Goal: Find specific page/section: Find specific page/section

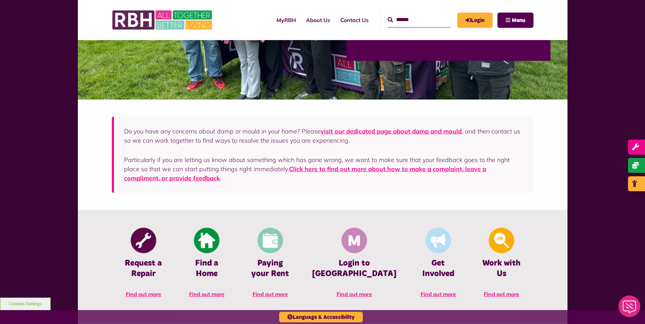
scroll to position [102, 0]
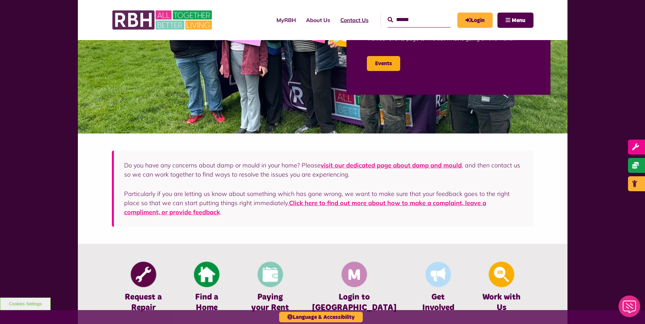
click at [335, 18] on link "Contact Us" at bounding box center [354, 20] width 38 height 18
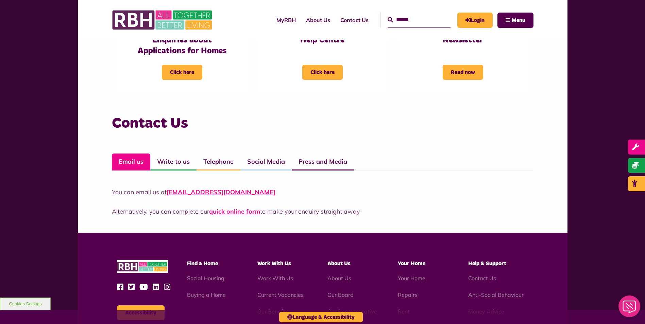
scroll to position [510, 0]
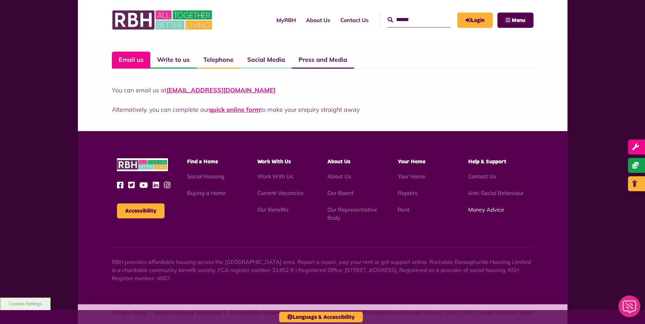
click link "Money Advice"
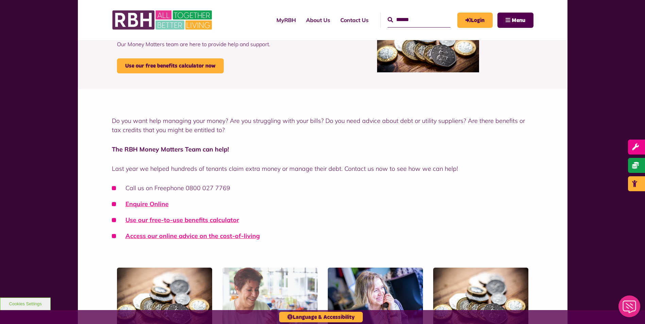
scroll to position [204, 0]
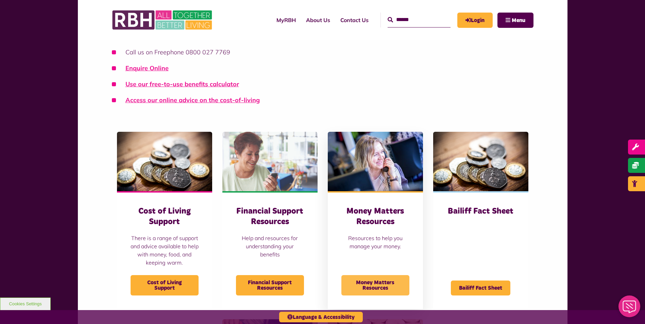
click at [375, 278] on span "Money Matters Resources" at bounding box center [375, 285] width 68 height 20
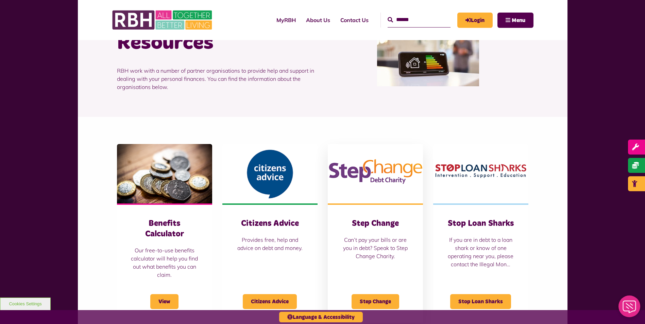
scroll to position [102, 0]
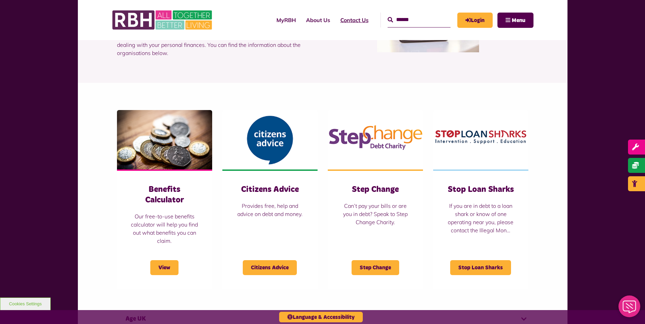
click at [345, 20] on link "Contact Us" at bounding box center [354, 20] width 38 height 18
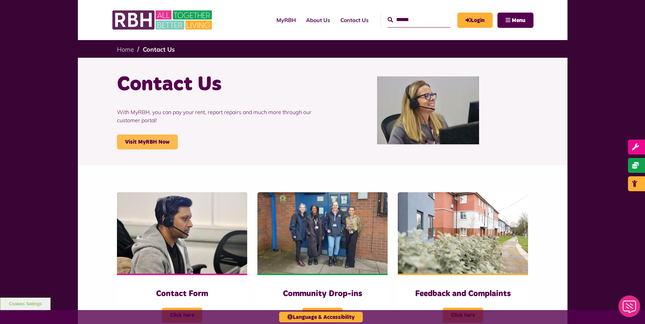
click at [165, 140] on link "Visit MyRBH Now" at bounding box center [147, 142] width 61 height 15
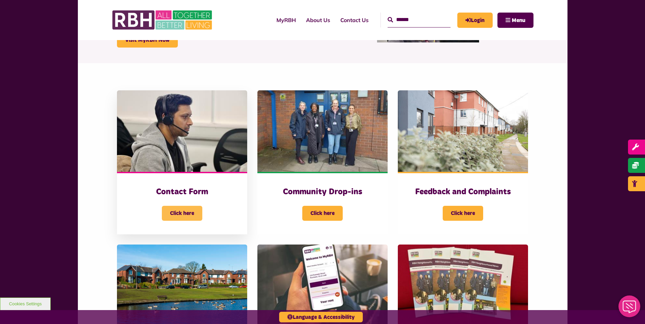
click at [174, 218] on span "Click here" at bounding box center [182, 213] width 40 height 15
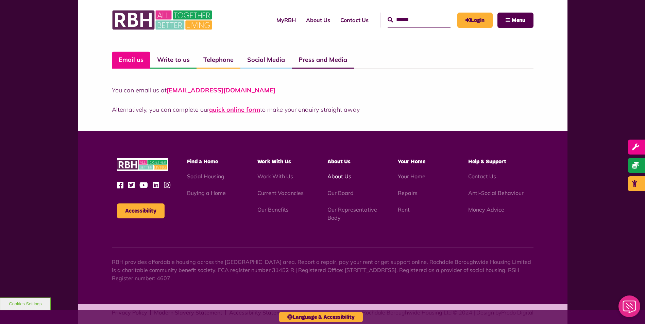
click at [334, 176] on link "About Us" at bounding box center [340, 176] width 24 height 7
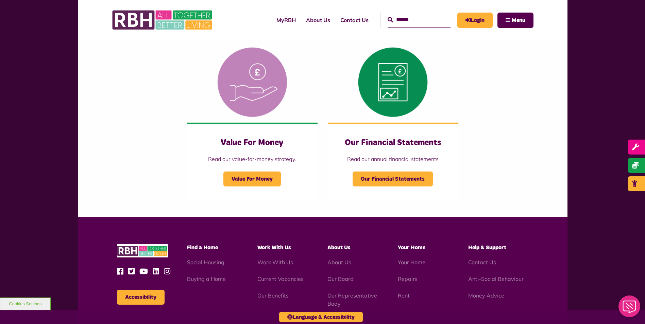
scroll to position [714, 0]
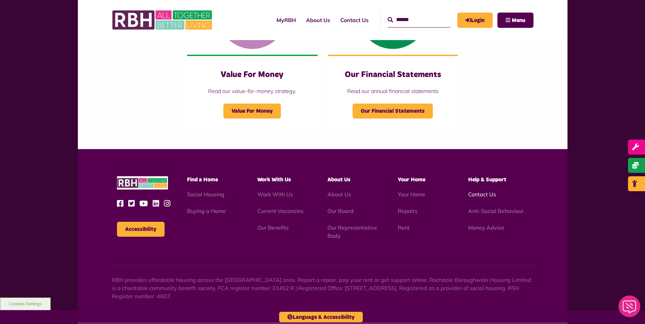
click at [489, 194] on link "Contact Us" at bounding box center [482, 194] width 28 height 7
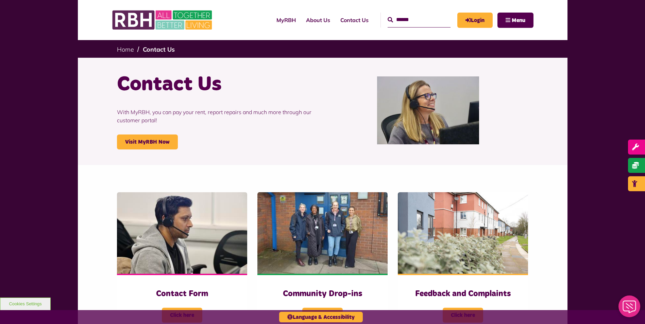
click at [405, 19] on input "Search" at bounding box center [419, 20] width 63 height 15
type input "*******"
click at [388, 16] on button "Search" at bounding box center [390, 20] width 5 height 8
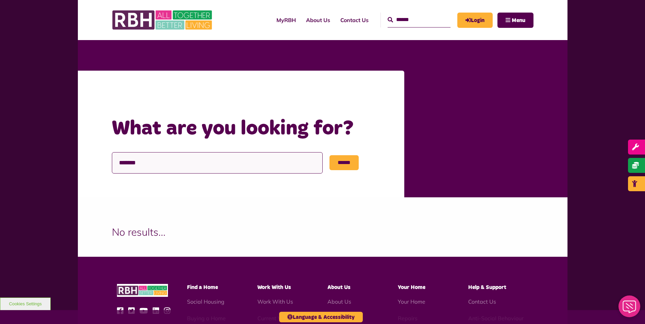
click at [169, 161] on input "*******" at bounding box center [217, 162] width 211 height 21
